Goal: Task Accomplishment & Management: Manage account settings

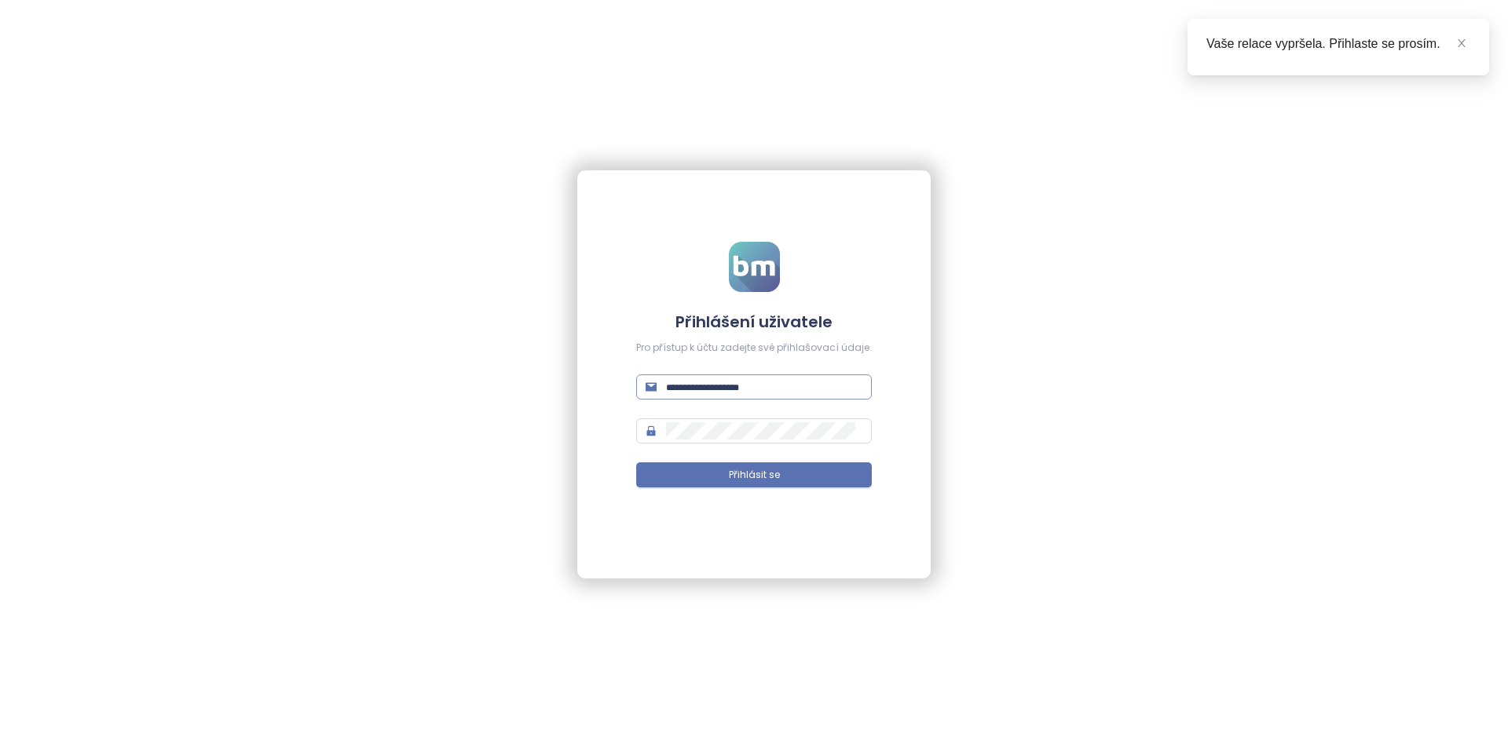
type input "**********"
click at [763, 381] on input "**********" at bounding box center [764, 386] width 196 height 17
click at [636, 462] on button "Přihlásit se" at bounding box center [754, 474] width 236 height 25
